Goal: Find specific page/section: Find specific page/section

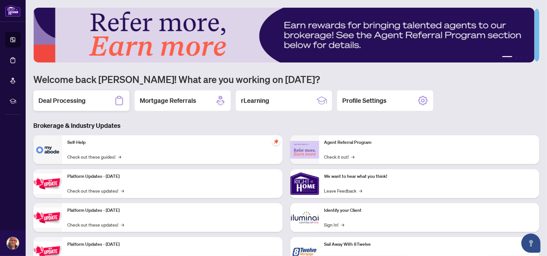
click at [66, 96] on h2 "Deal Processing" at bounding box center [61, 100] width 47 height 9
